Goal: Navigation & Orientation: Find specific page/section

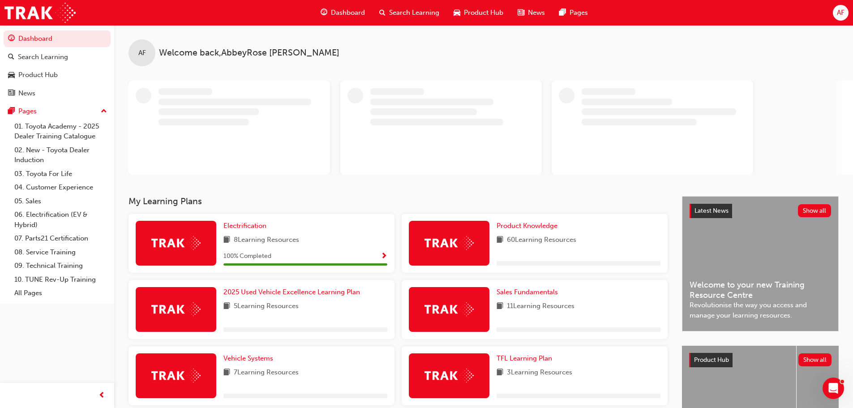
click at [499, 13] on span "Product Hub" at bounding box center [483, 13] width 39 height 10
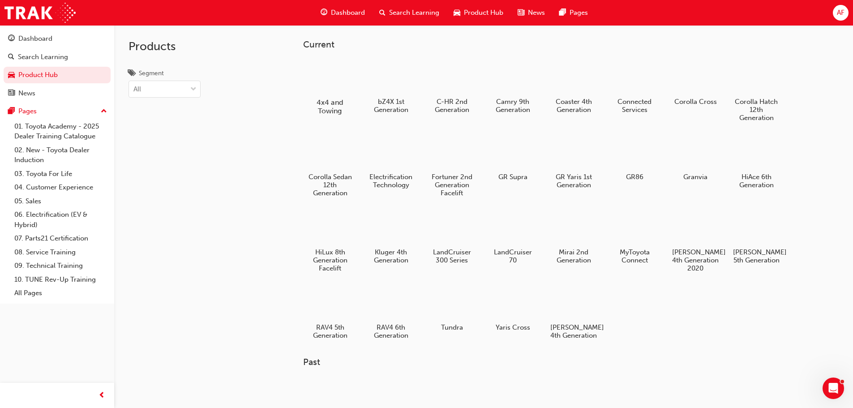
click at [333, 83] on div at bounding box center [330, 76] width 50 height 35
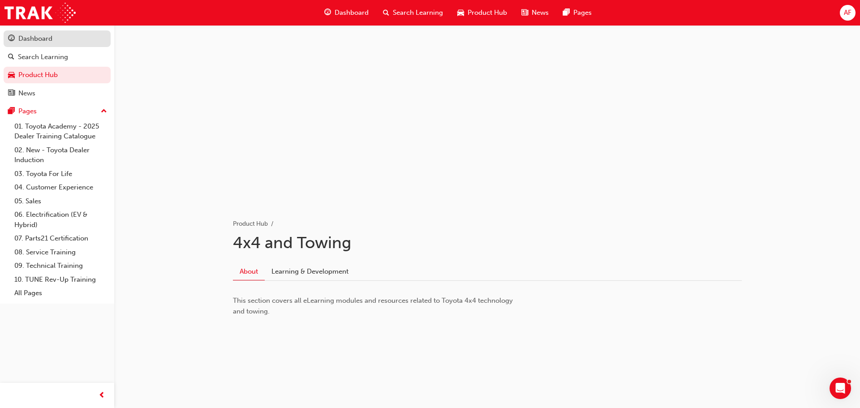
click at [43, 38] on div "Dashboard" at bounding box center [35, 39] width 34 height 10
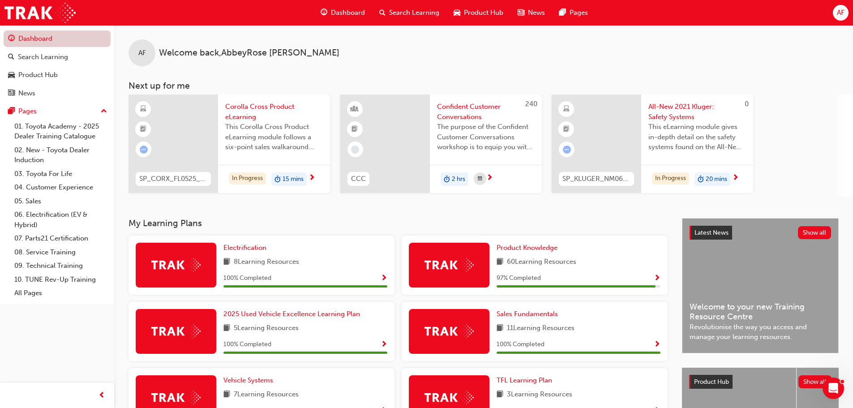
click at [50, 40] on link "Dashboard" at bounding box center [57, 38] width 107 height 17
click at [344, 20] on div "Dashboard" at bounding box center [343, 13] width 59 height 18
